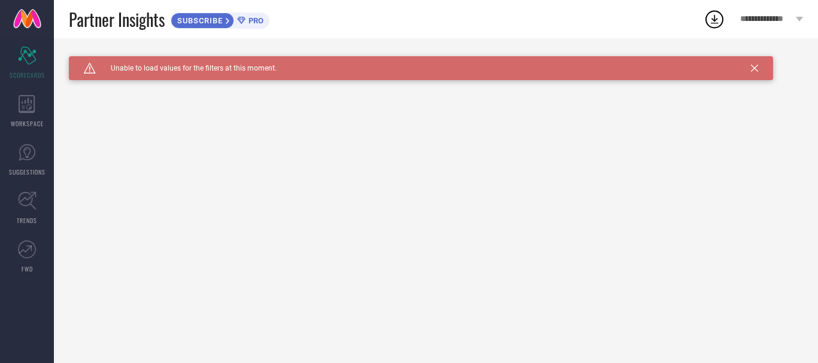
click at [755, 72] on div "Caution Created with Sketch. Unable to load values for the filters at this mome…" at bounding box center [421, 68] width 704 height 24
click at [757, 69] on icon at bounding box center [754, 68] width 7 height 7
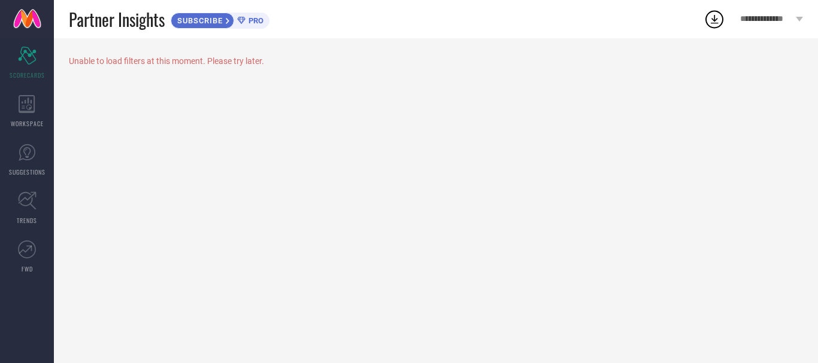
click at [263, 17] on span "PRO" at bounding box center [254, 20] width 18 height 9
click at [30, 209] on icon at bounding box center [27, 201] width 19 height 19
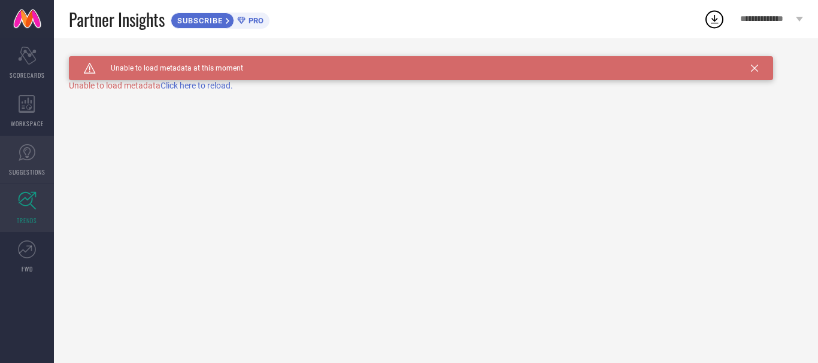
click at [28, 156] on icon at bounding box center [27, 153] width 18 height 18
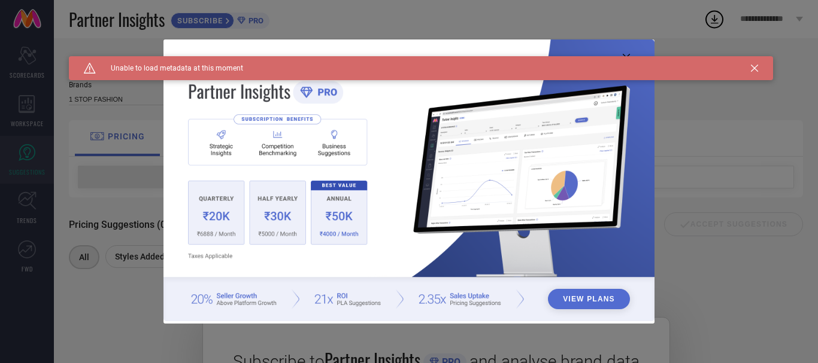
click at [18, 107] on div "View Plans" at bounding box center [409, 181] width 818 height 363
